Goal: Find specific page/section: Find specific page/section

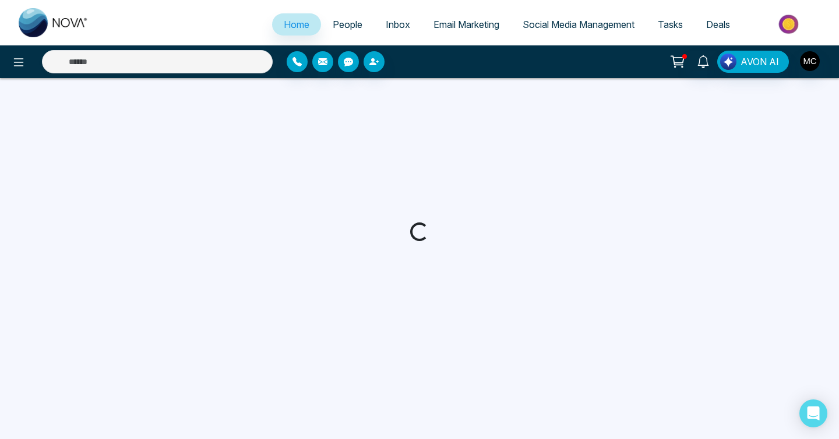
select select "*"
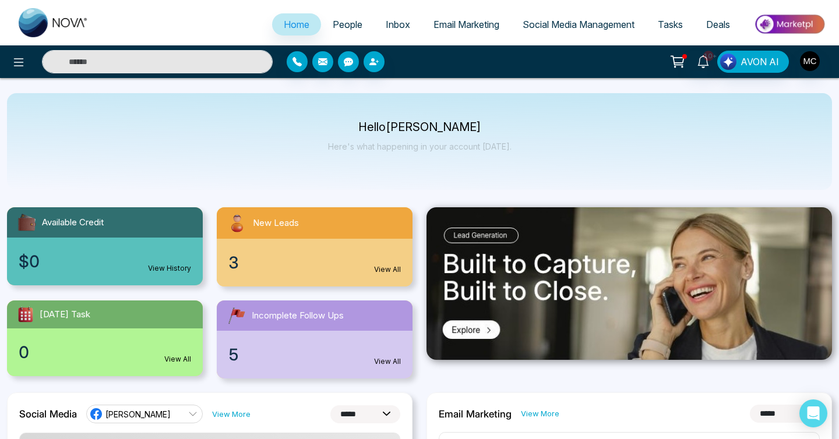
click at [326, 31] on link "People" at bounding box center [347, 24] width 53 height 22
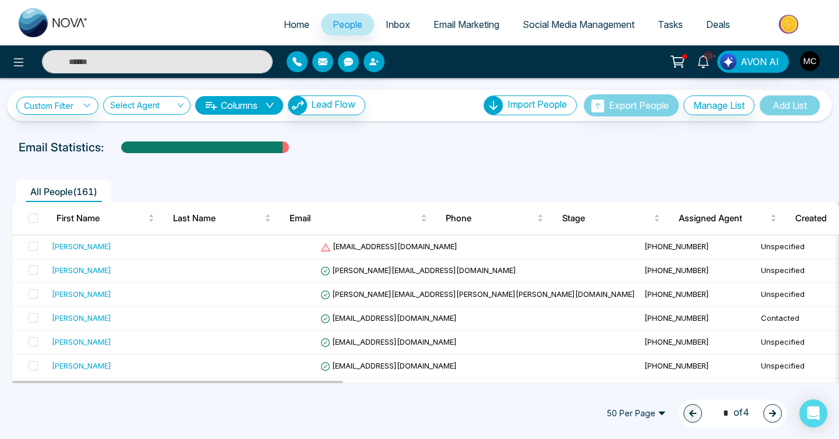
click at [339, 20] on span "People" at bounding box center [348, 25] width 30 height 12
click at [203, 243] on td at bounding box center [257, 247] width 117 height 24
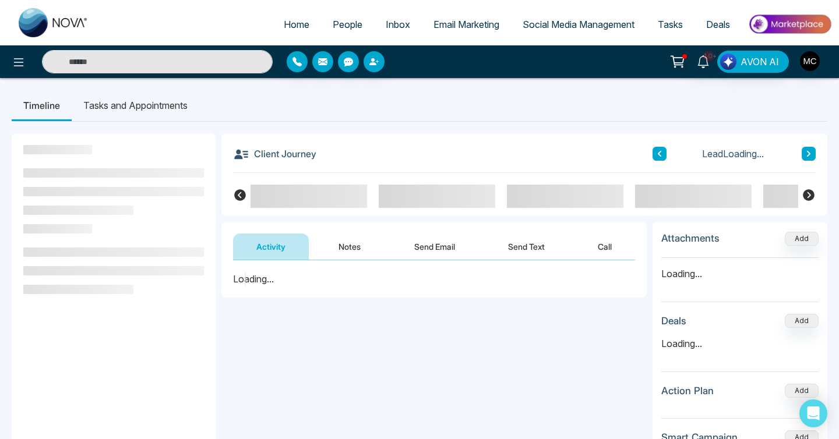
click at [333, 13] on link "People" at bounding box center [347, 24] width 53 height 22
